Goal: Task Accomplishment & Management: Use online tool/utility

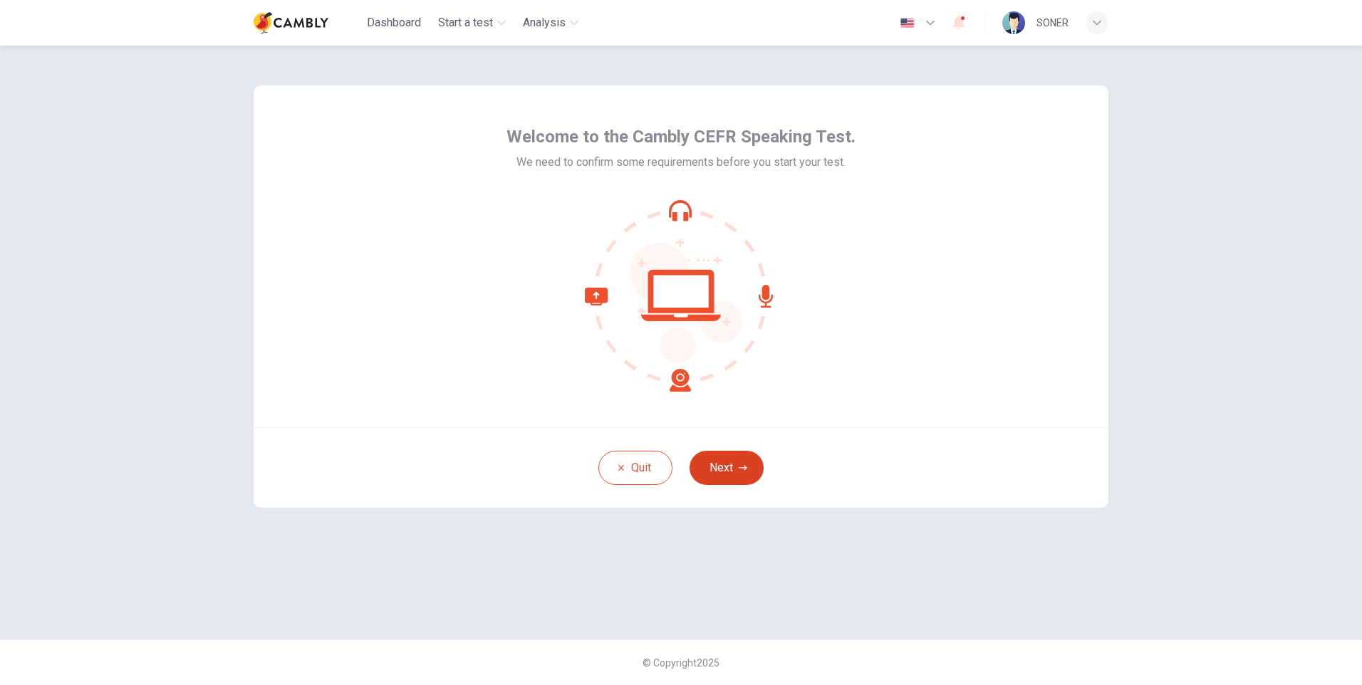
click at [727, 467] on button "Next" at bounding box center [727, 468] width 74 height 34
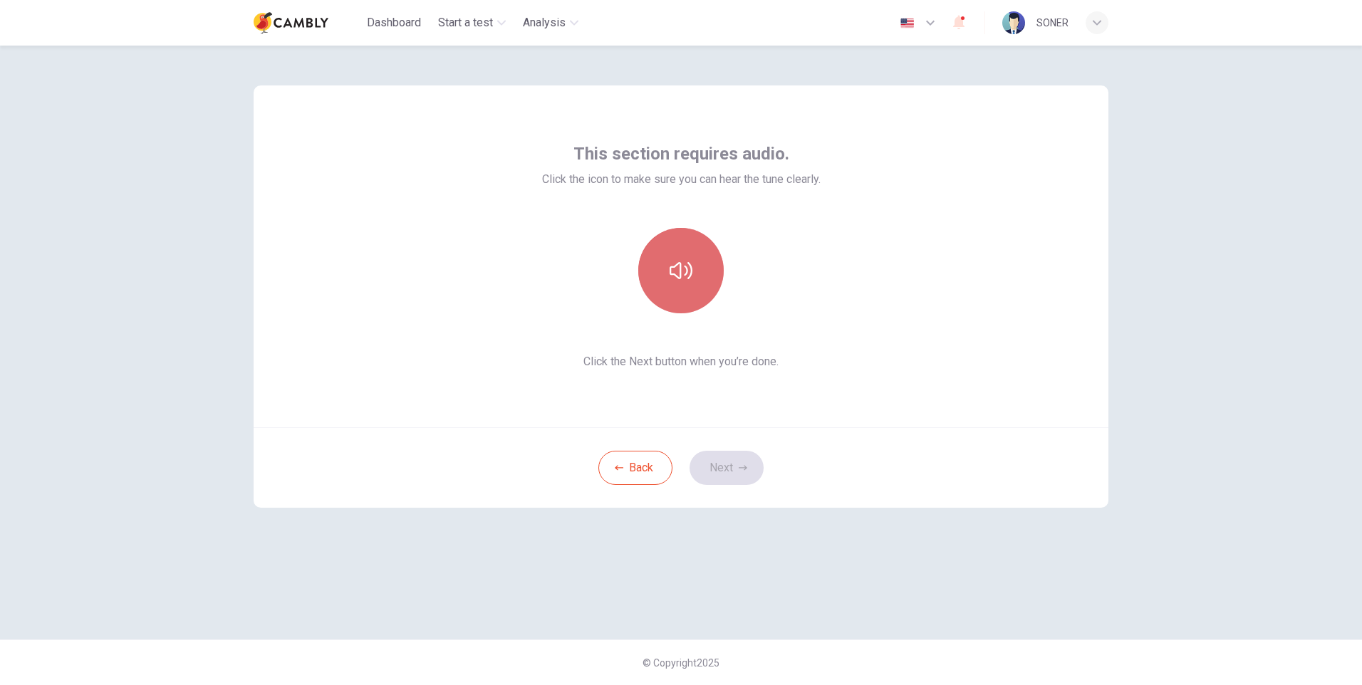
click at [668, 275] on button "button" at bounding box center [680, 270] width 85 height 85
click at [674, 276] on icon "button" at bounding box center [681, 270] width 23 height 23
click at [730, 476] on button "Next" at bounding box center [727, 468] width 74 height 34
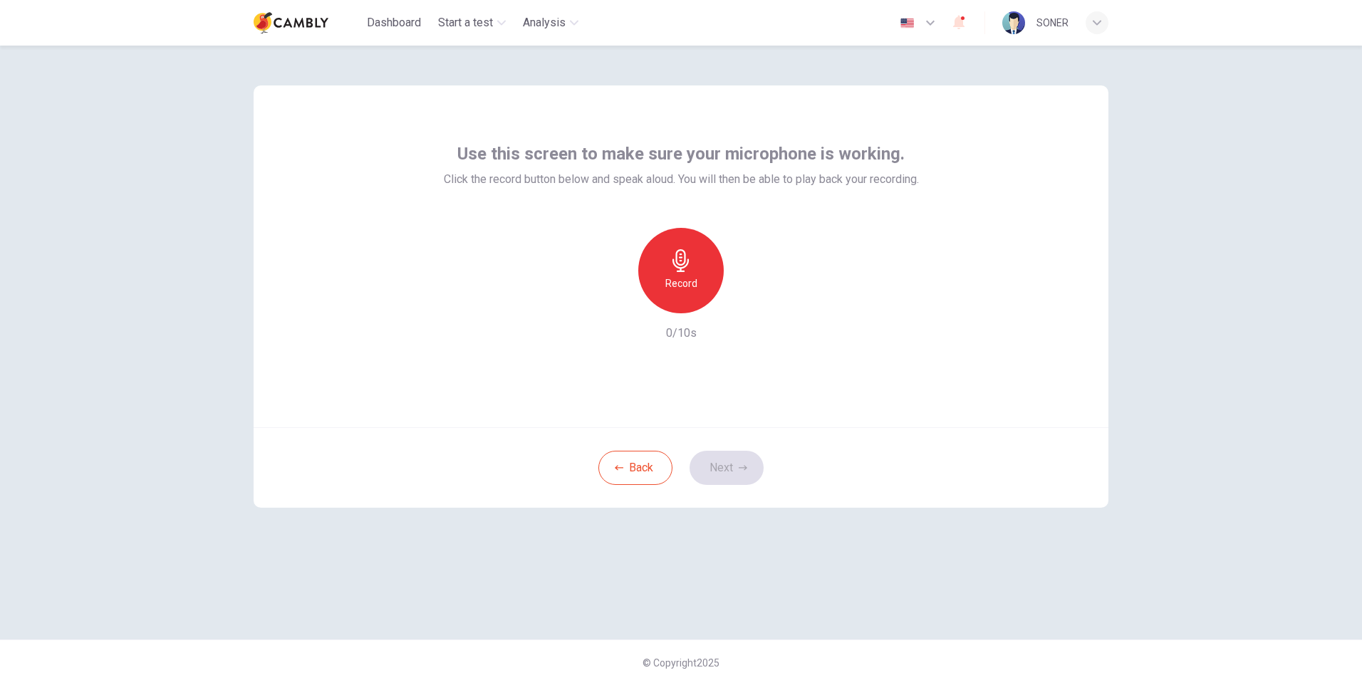
click at [685, 275] on h6 "Record" at bounding box center [681, 283] width 32 height 17
click at [724, 460] on button "Next" at bounding box center [727, 468] width 74 height 34
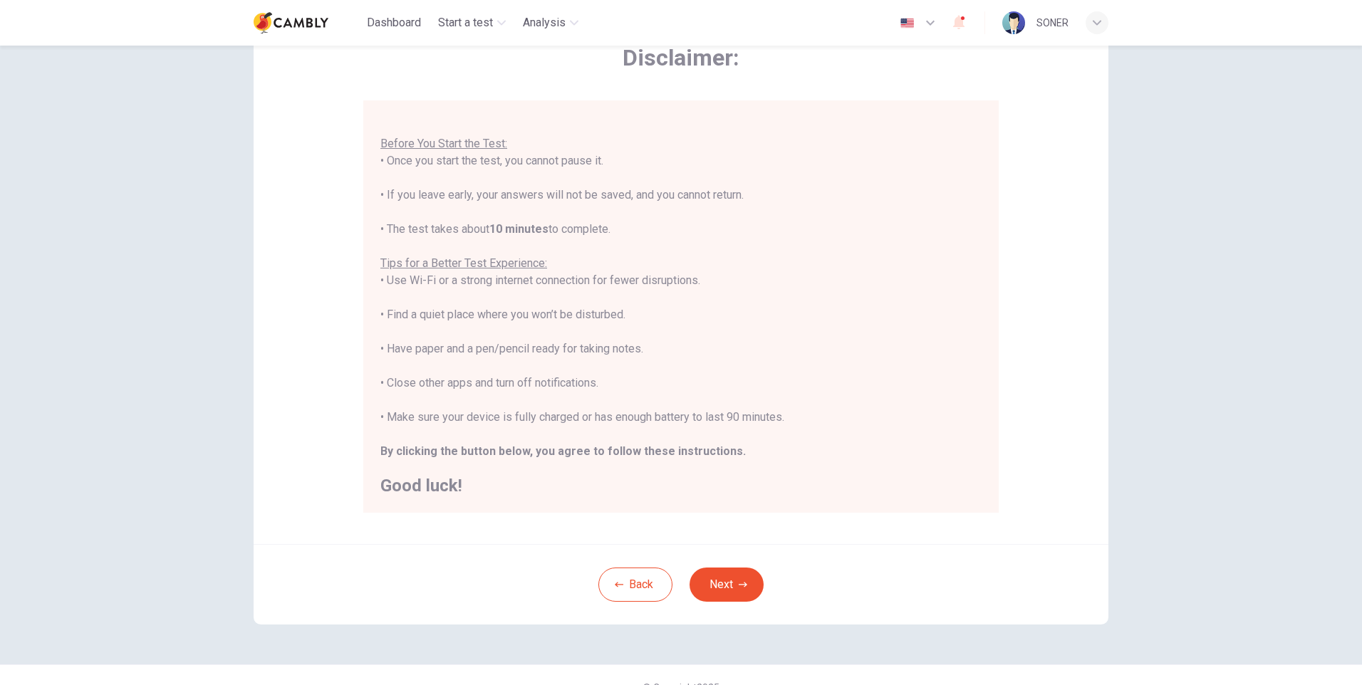
scroll to position [107, 0]
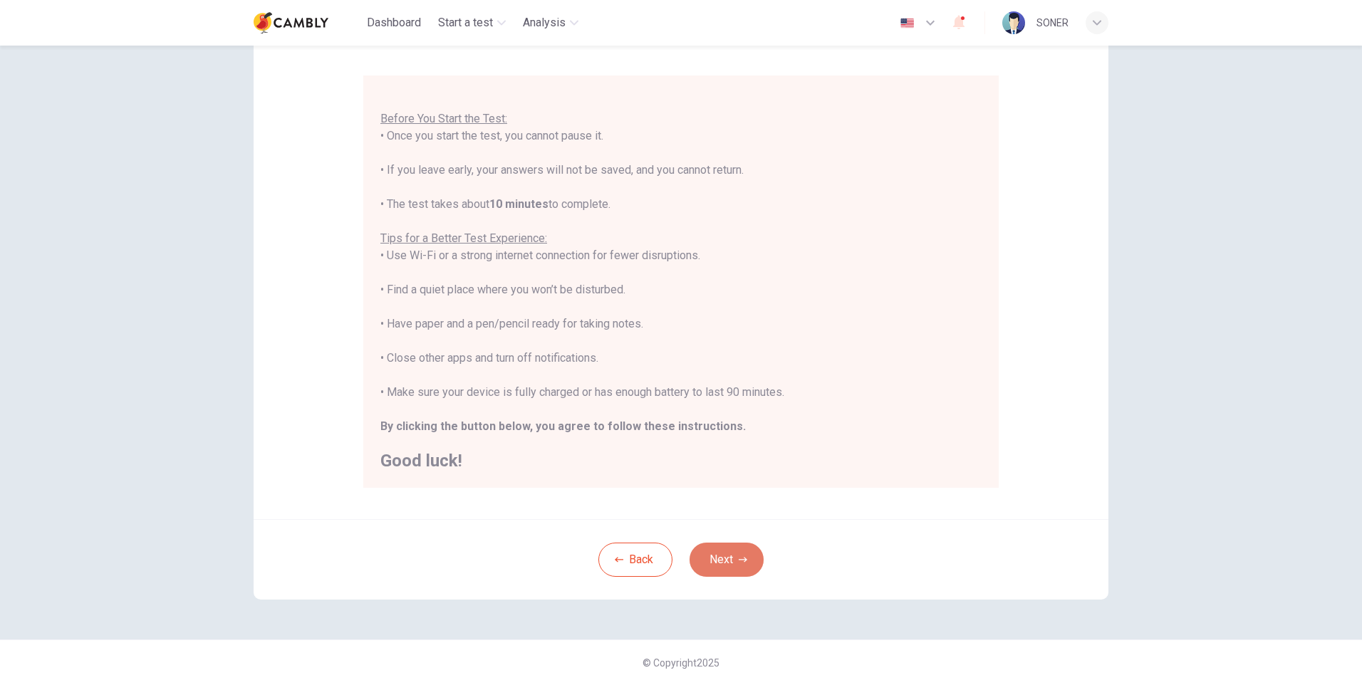
click at [747, 555] on button "Next" at bounding box center [727, 560] width 74 height 34
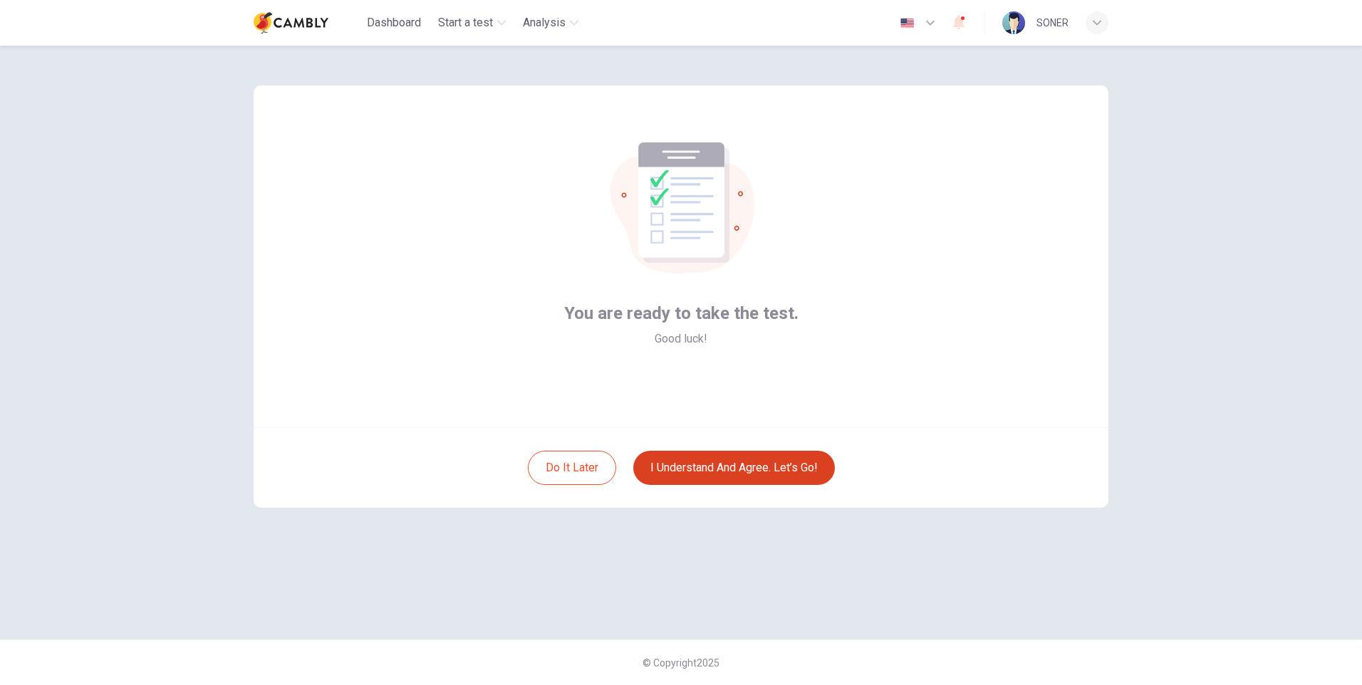
scroll to position [0, 0]
click at [733, 475] on button "I understand and agree. Let’s go!" at bounding box center [734, 468] width 202 height 34
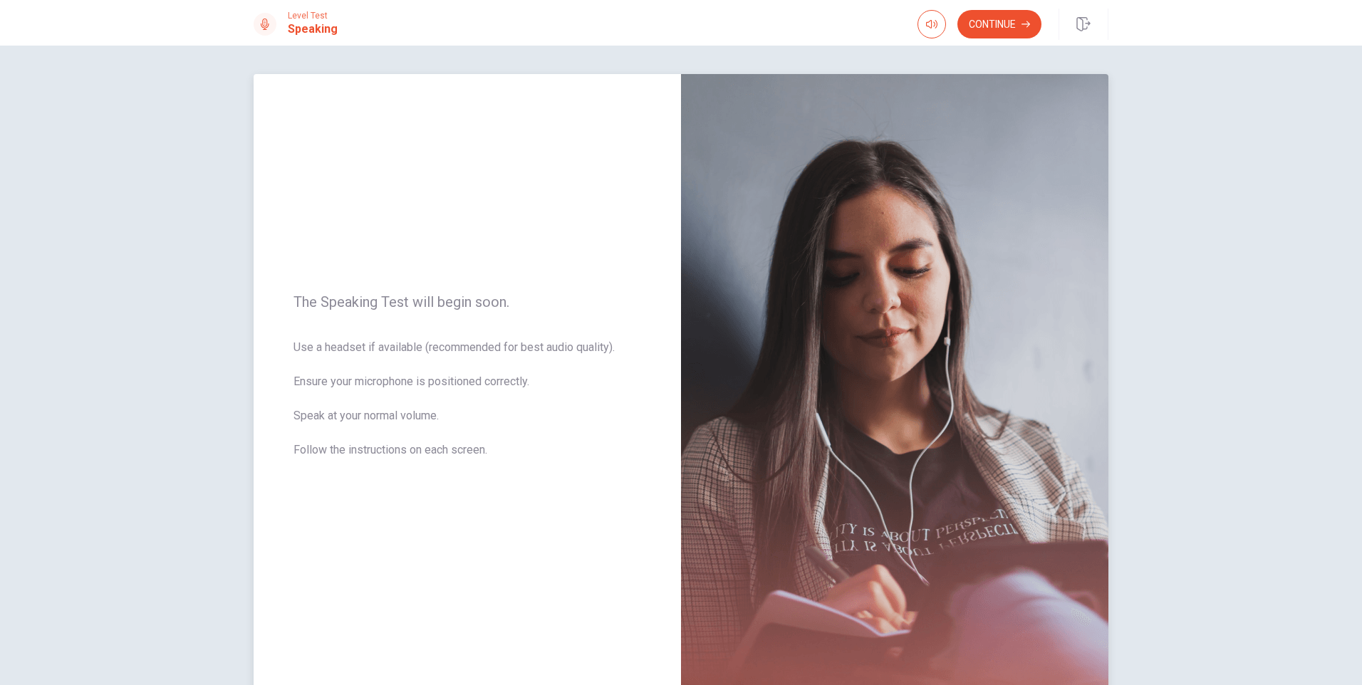
drag, startPoint x: 313, startPoint y: 355, endPoint x: 606, endPoint y: 358, distance: 293.5
click at [606, 358] on span "Use a headset if available (recommended for best audio quality). Ensure your mi…" at bounding box center [468, 407] width 348 height 137
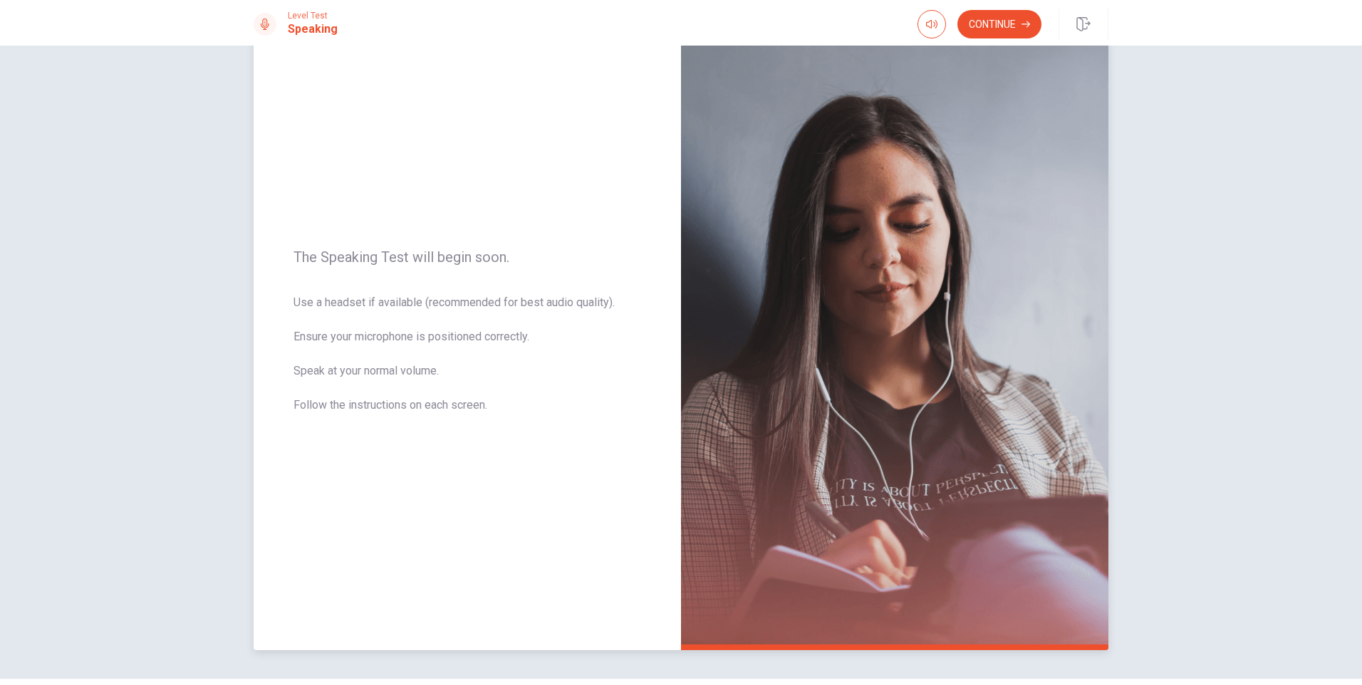
scroll to position [84, 0]
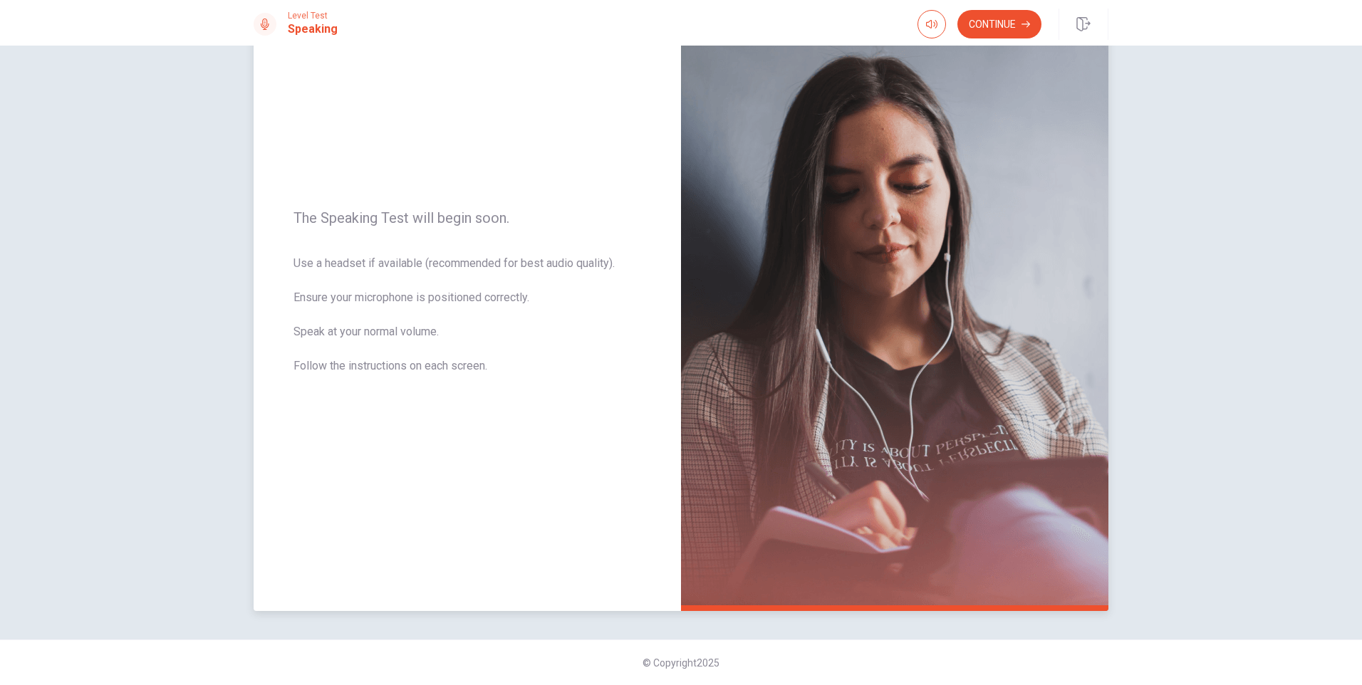
click at [658, 427] on div "The Speaking Test will begin soon. Use a headset if available (recommended for …" at bounding box center [467, 300] width 427 height 621
click at [764, 415] on img at bounding box center [894, 300] width 427 height 621
click at [905, 511] on img at bounding box center [894, 300] width 427 height 621
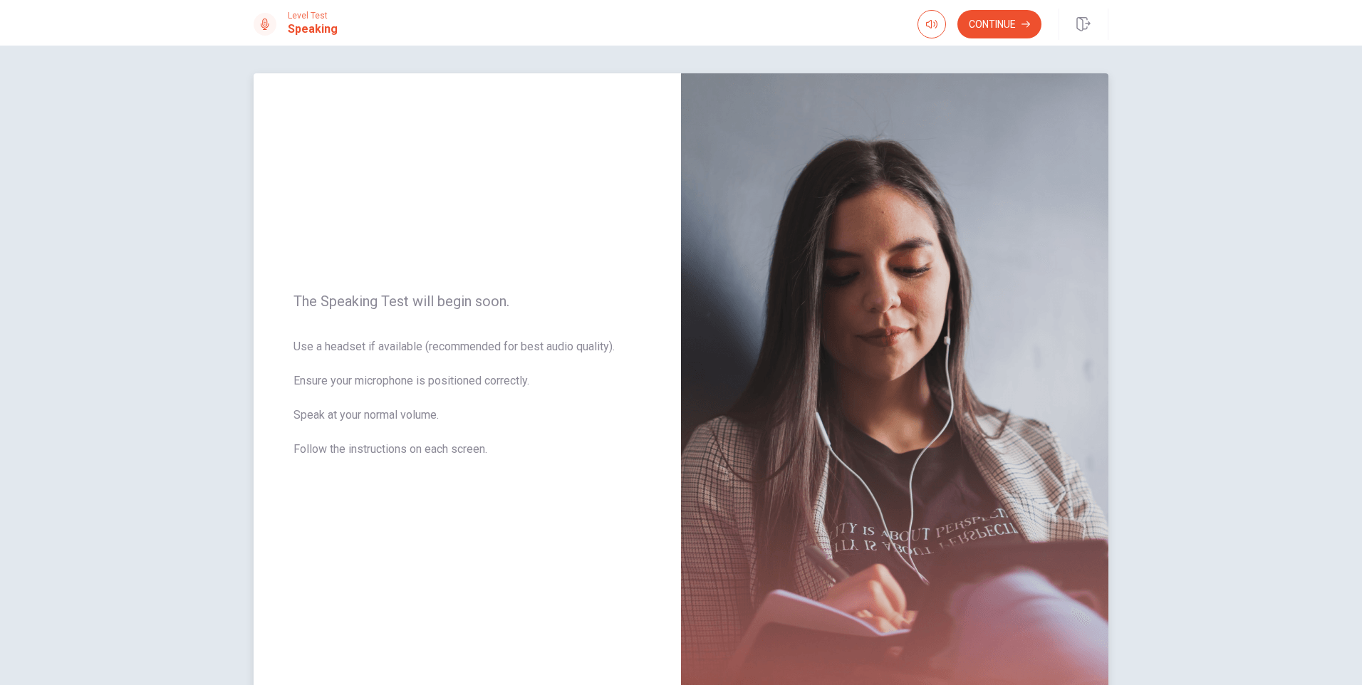
scroll to position [0, 0]
click at [1004, 21] on button "Continue" at bounding box center [999, 24] width 84 height 28
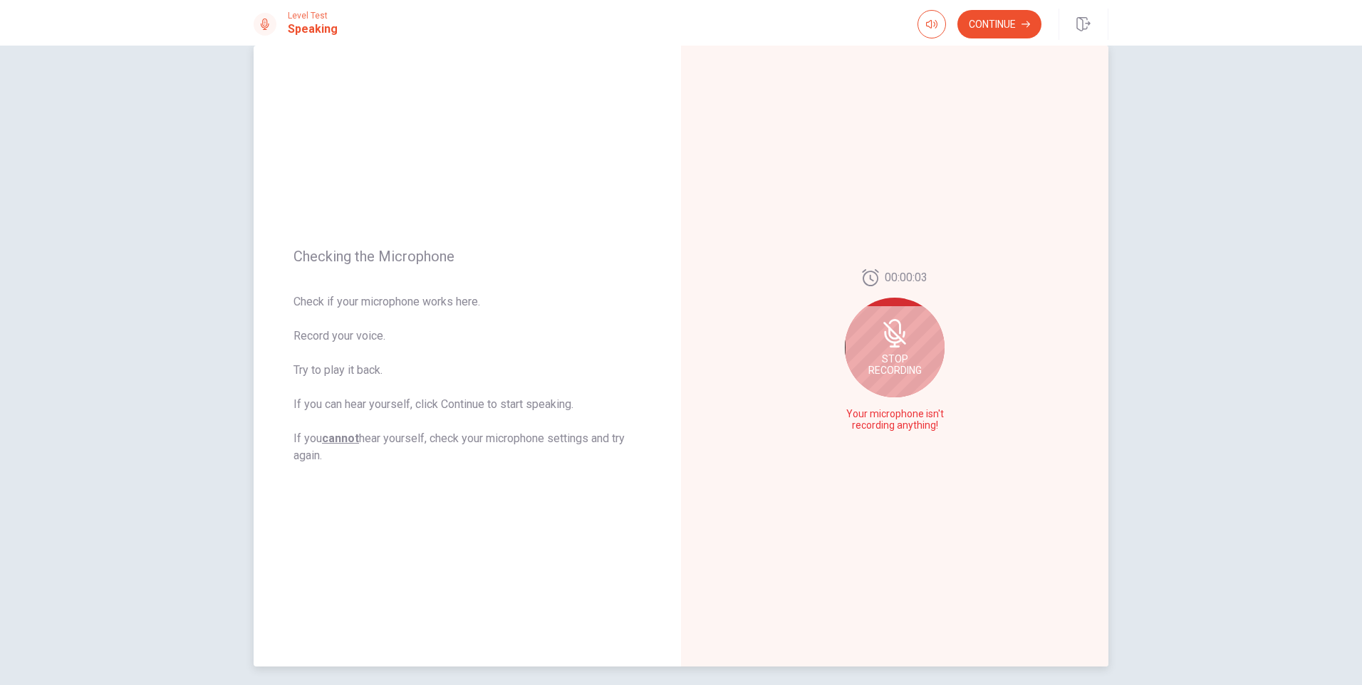
scroll to position [13, 0]
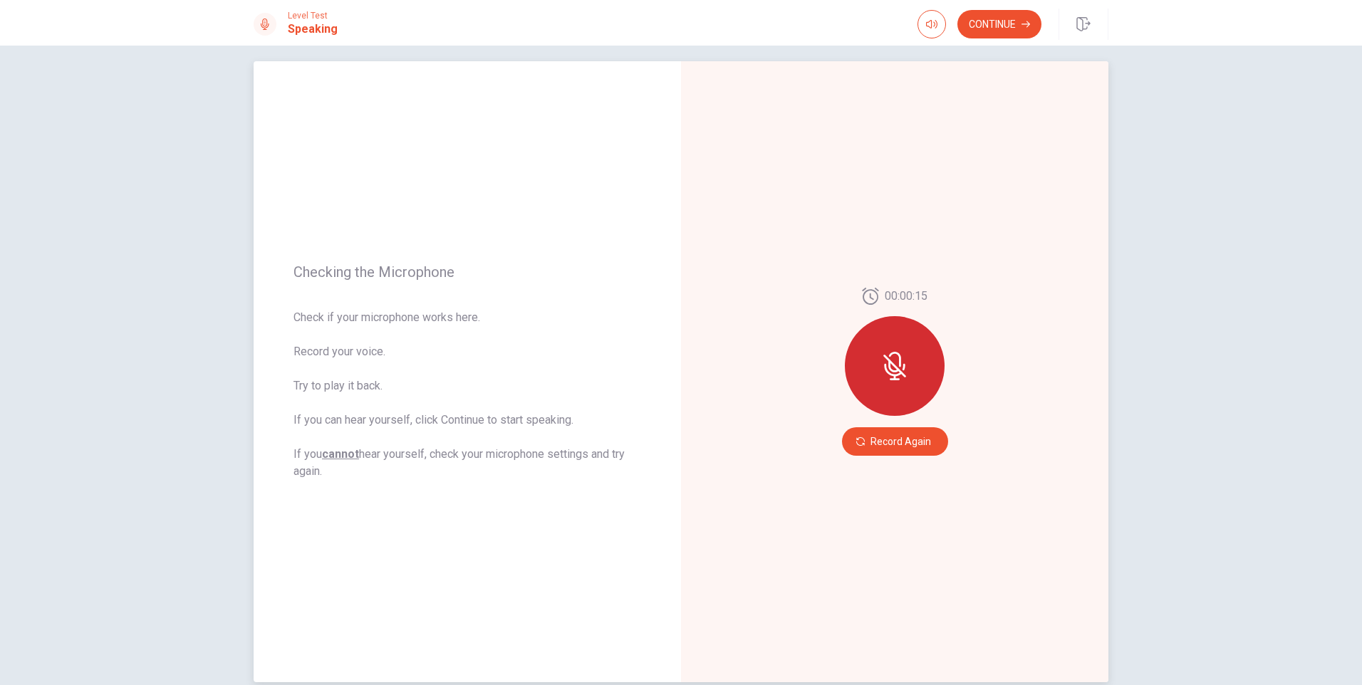
click at [891, 385] on div at bounding box center [895, 366] width 100 height 100
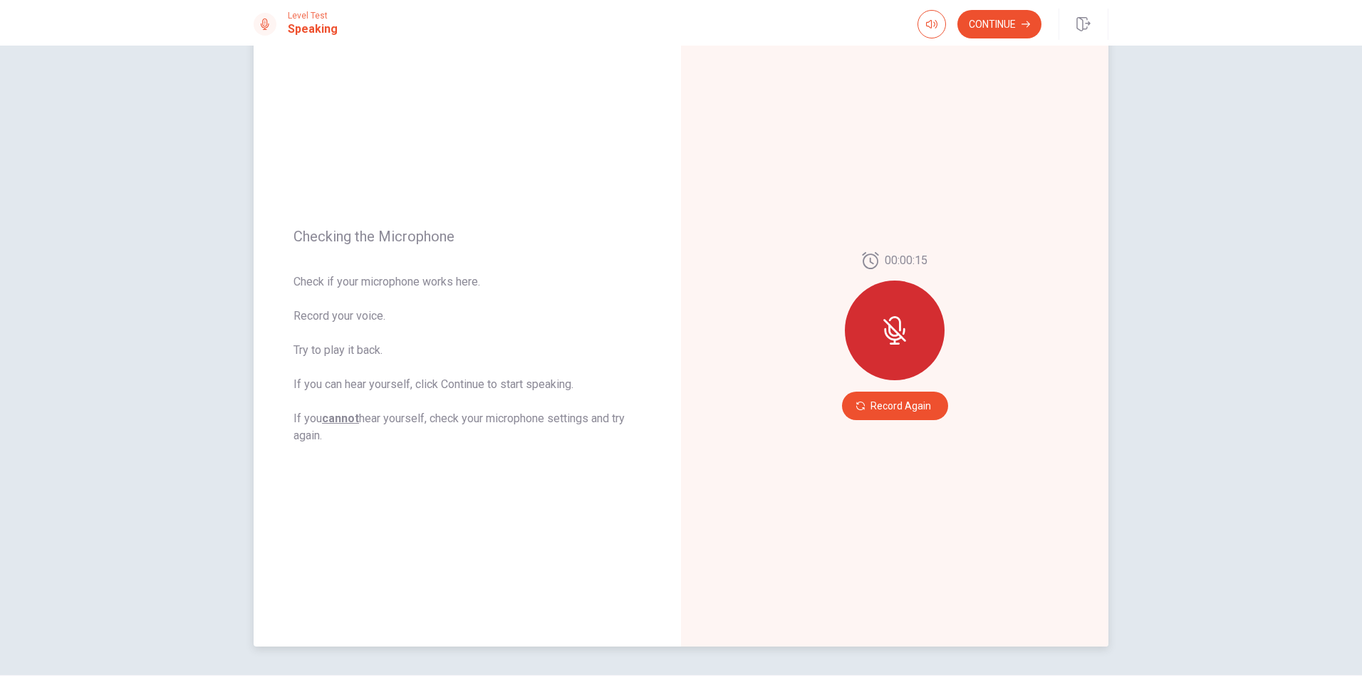
scroll to position [0, 0]
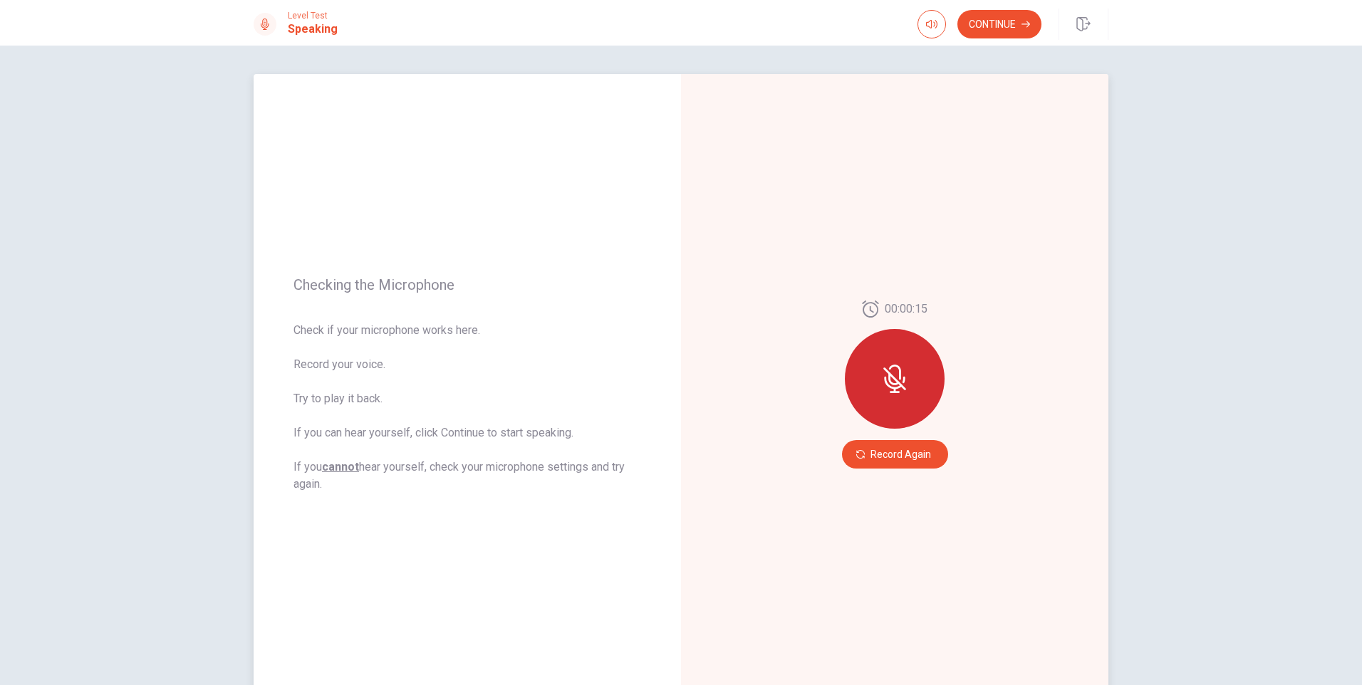
click at [828, 360] on div "00:00:15 Record Again" at bounding box center [894, 384] width 427 height 621
click at [896, 454] on button "Record Again" at bounding box center [895, 454] width 106 height 28
click at [907, 455] on icon "Play Audio" at bounding box center [910, 454] width 6 height 9
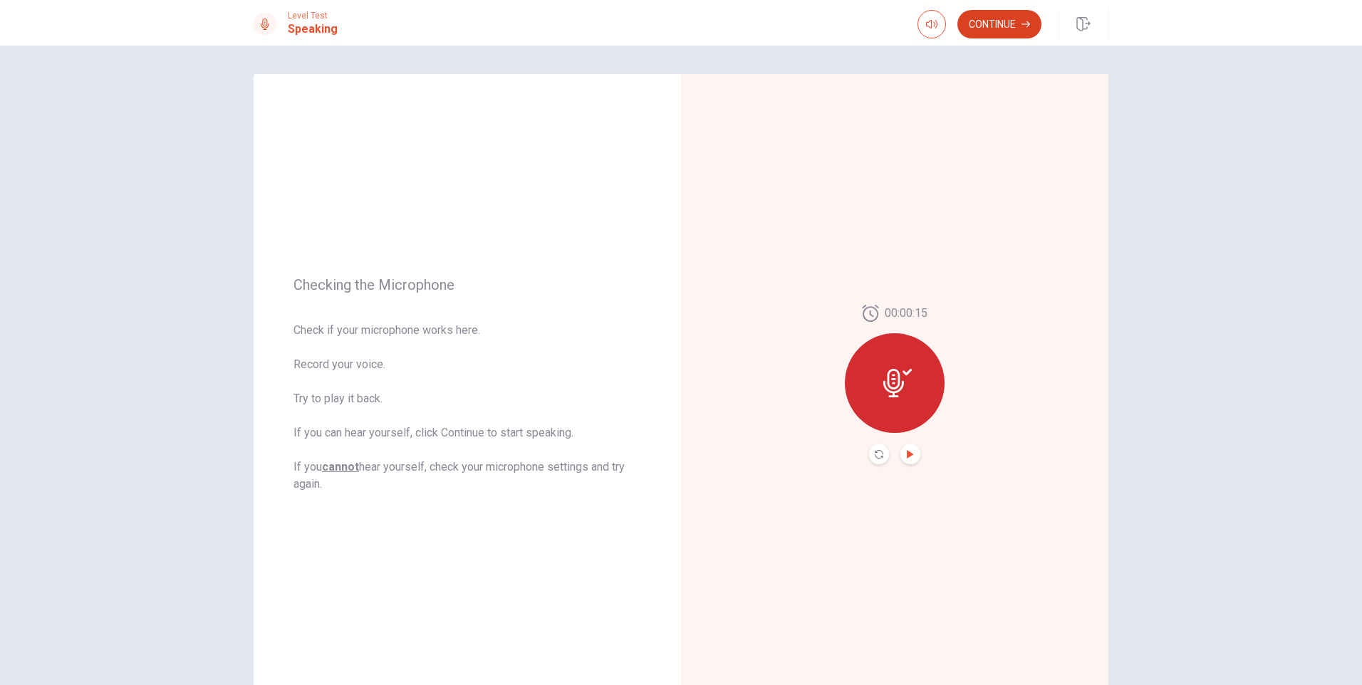
click at [989, 26] on button "Continue" at bounding box center [999, 24] width 84 height 28
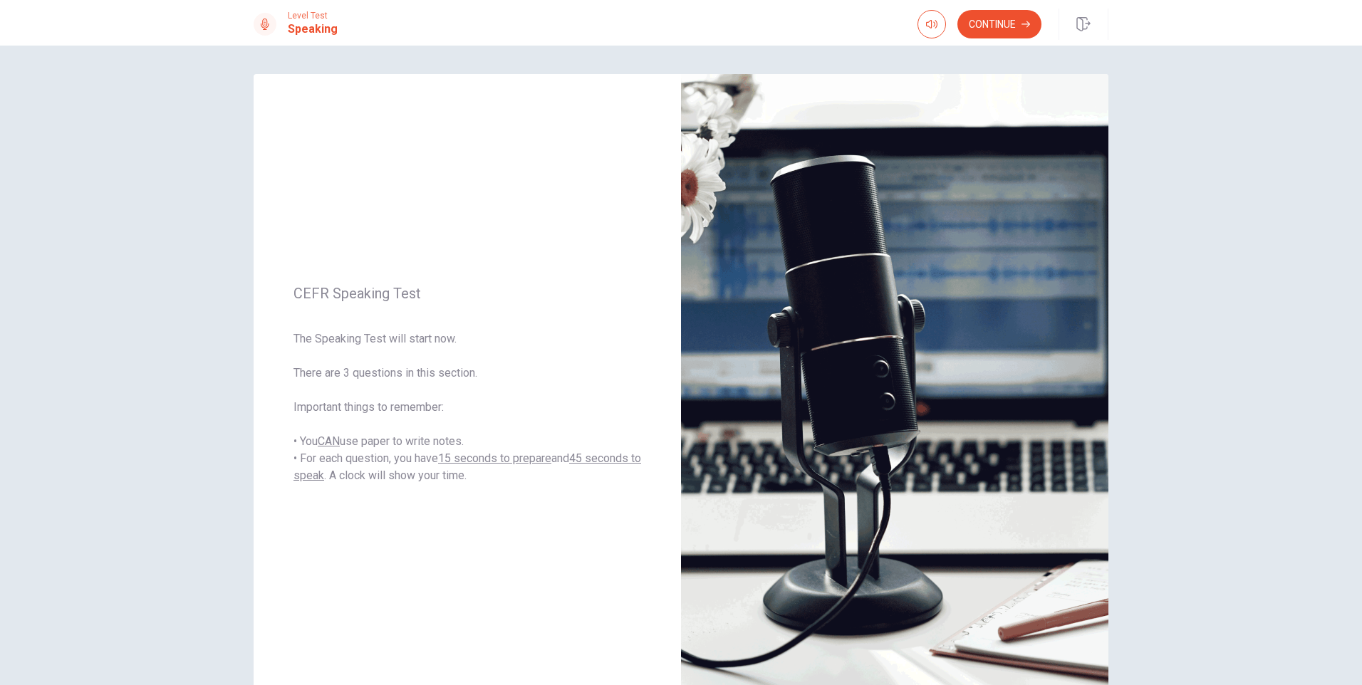
click at [987, 27] on button "Continue" at bounding box center [999, 24] width 84 height 28
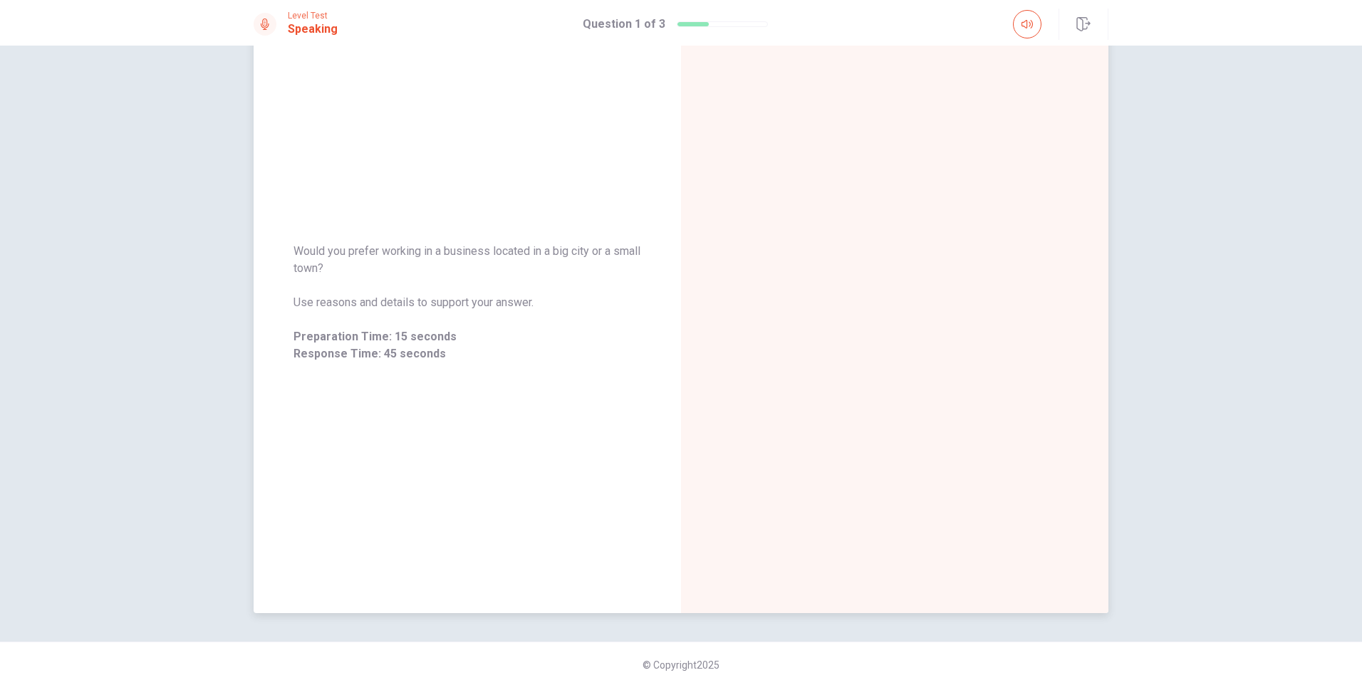
scroll to position [84, 0]
click at [669, 260] on div "Would you prefer working in a business located in a big city or a small town? U…" at bounding box center [467, 301] width 427 height 154
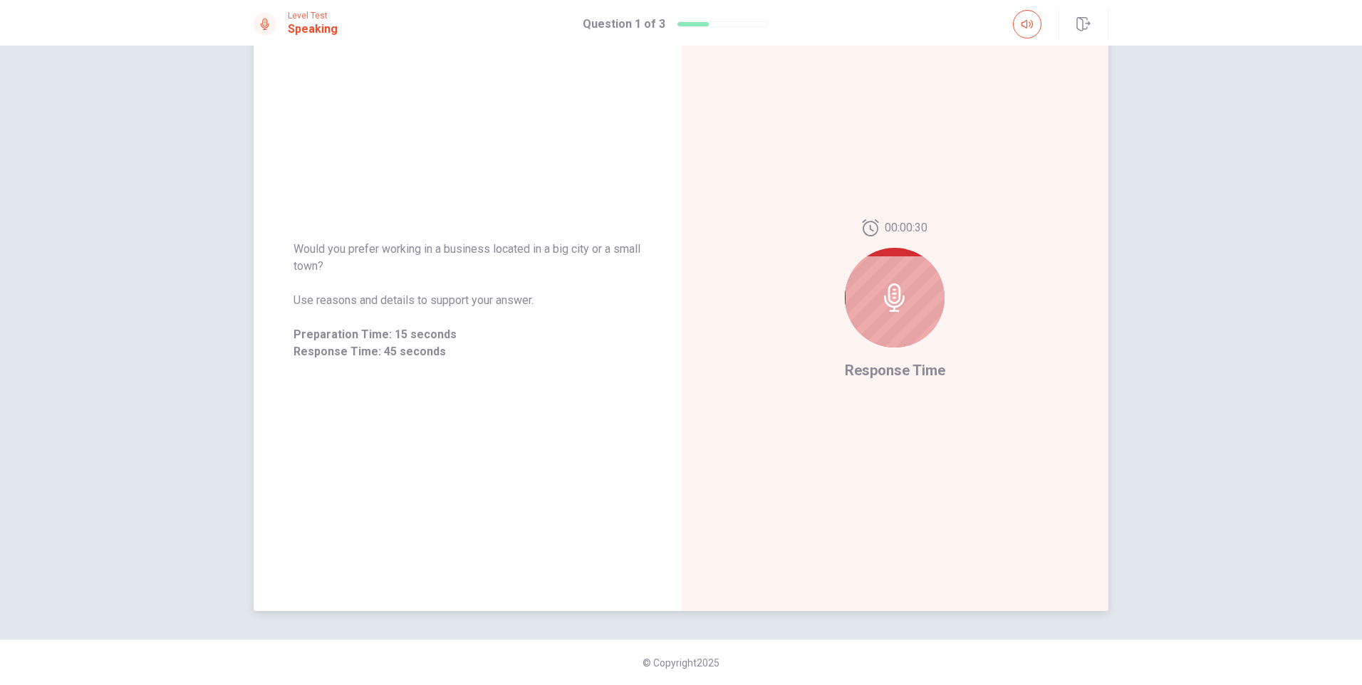
click at [891, 306] on icon at bounding box center [895, 298] width 28 height 28
click at [877, 366] on span "Response Time" at bounding box center [895, 370] width 100 height 17
drag, startPoint x: 290, startPoint y: 244, endPoint x: 353, endPoint y: 269, distance: 67.7
click at [353, 269] on span "Would you prefer working in a business located in a big city or a small town?" at bounding box center [468, 258] width 348 height 34
drag, startPoint x: 353, startPoint y: 269, endPoint x: 300, endPoint y: 248, distance: 56.9
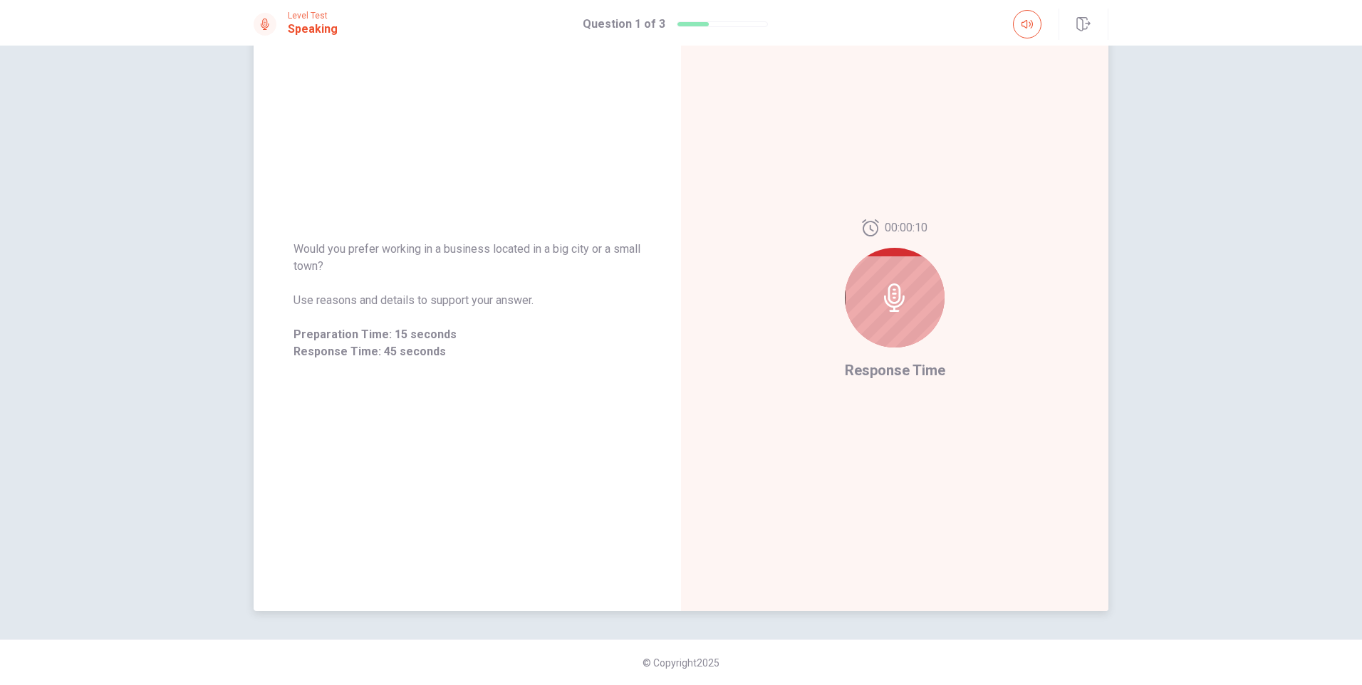
click at [300, 248] on span "Would you prefer working in a business located in a big city or a small town?" at bounding box center [468, 258] width 348 height 34
drag, startPoint x: 294, startPoint y: 242, endPoint x: 379, endPoint y: 271, distance: 89.7
click at [379, 271] on span "Would you prefer working in a business located in a big city or a small town?" at bounding box center [468, 258] width 348 height 34
click at [910, 298] on div at bounding box center [895, 296] width 100 height 100
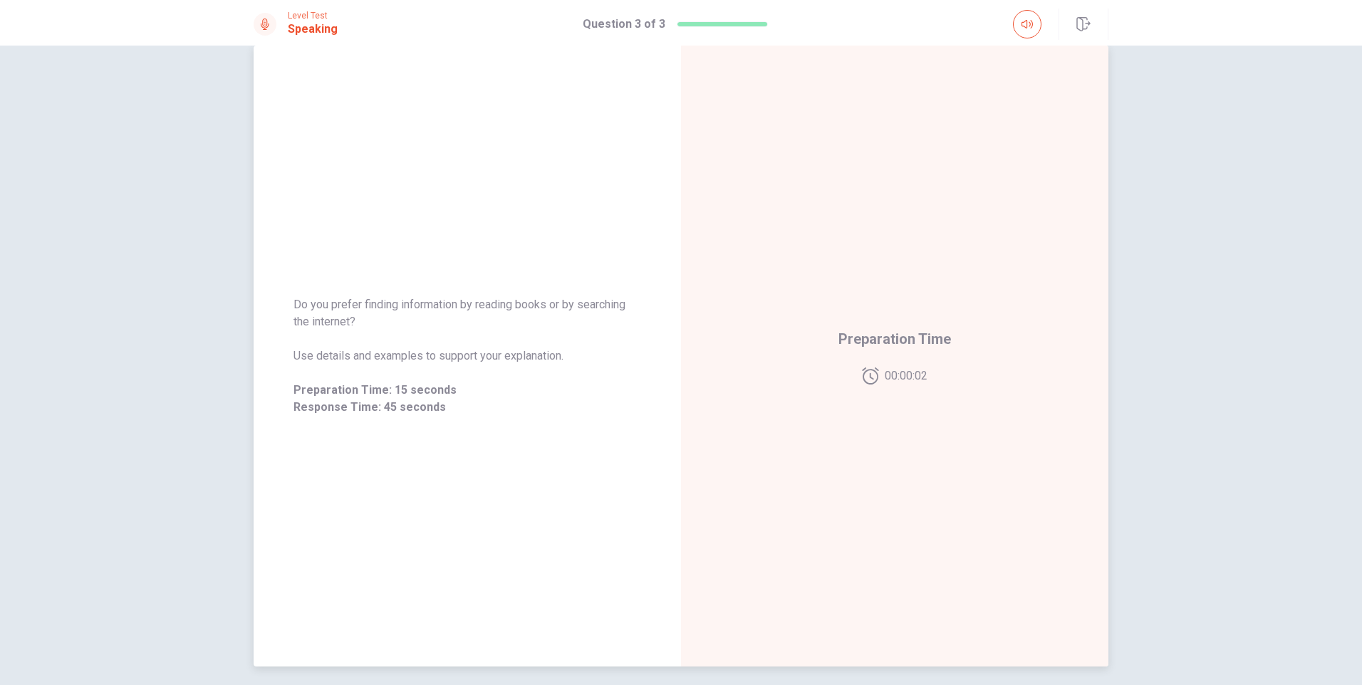
scroll to position [0, 0]
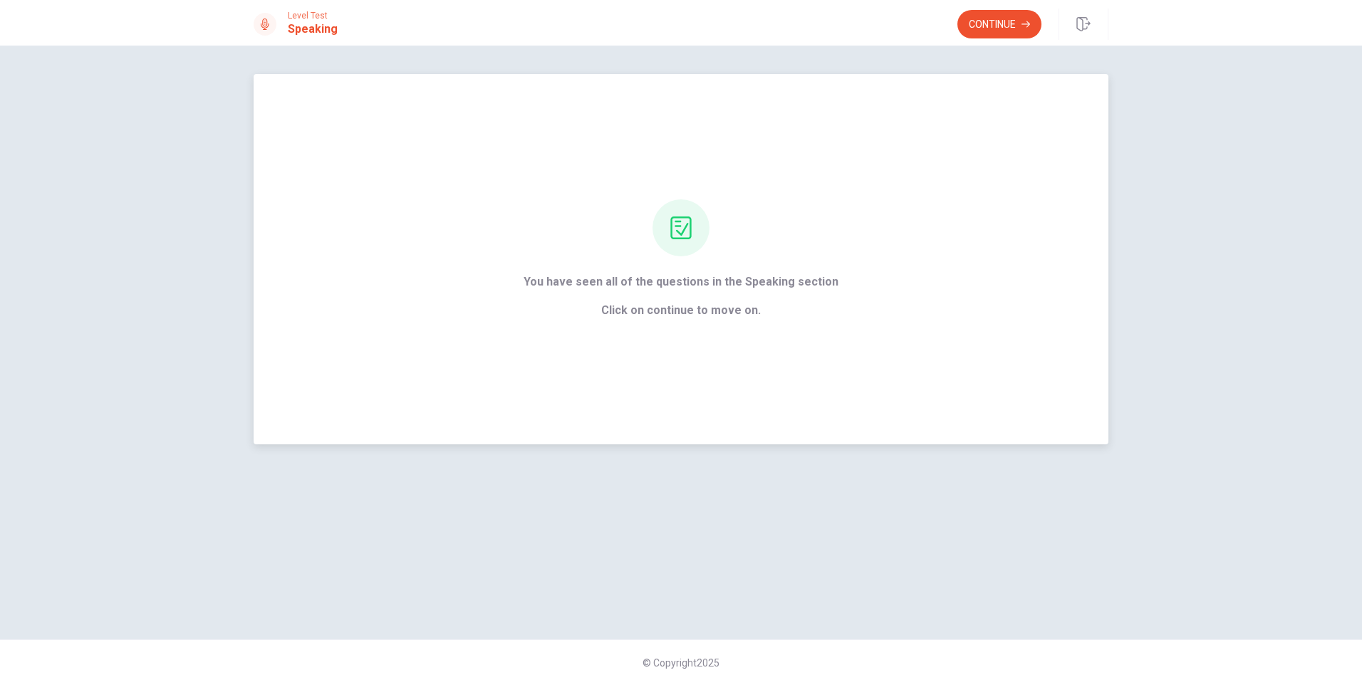
click at [820, 155] on div "You have seen all of the questions in the Speaking section Click on continue to…" at bounding box center [681, 259] width 855 height 370
click at [979, 28] on button "Continue" at bounding box center [999, 24] width 84 height 28
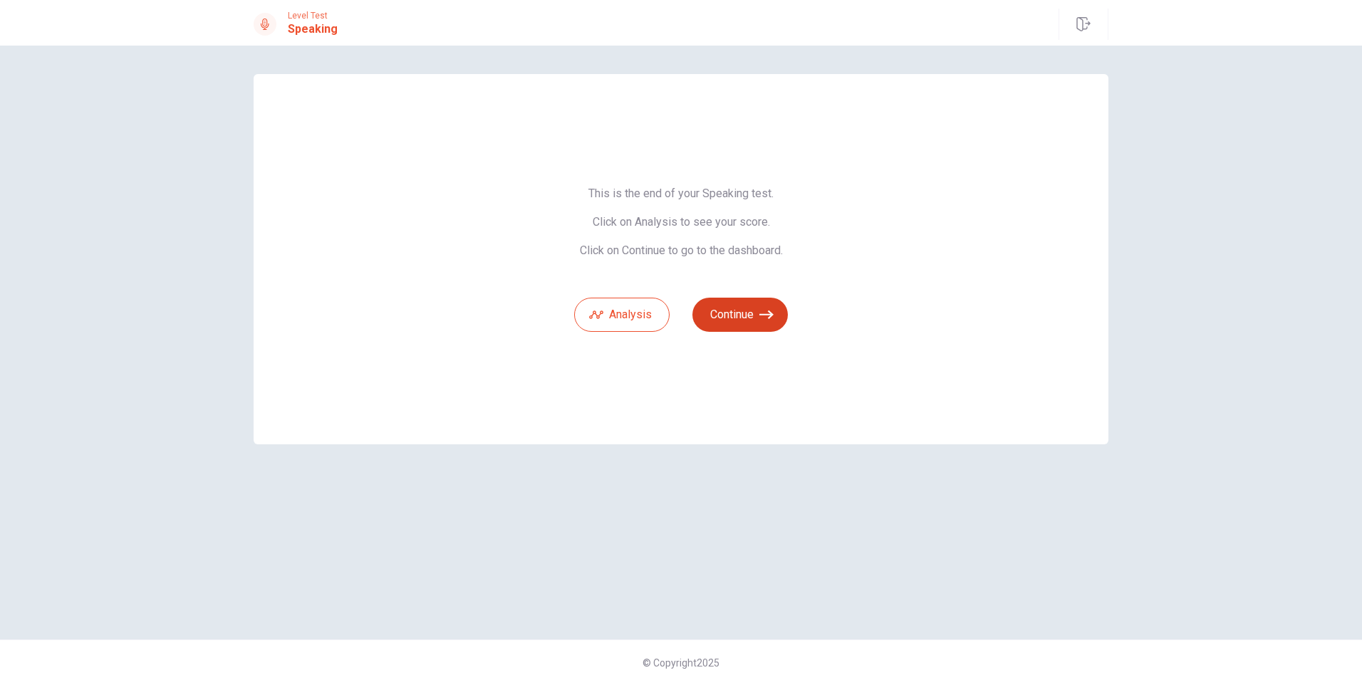
click at [714, 311] on button "Continue" at bounding box center [739, 315] width 95 height 34
